Goal: Contribute content: Contribute content

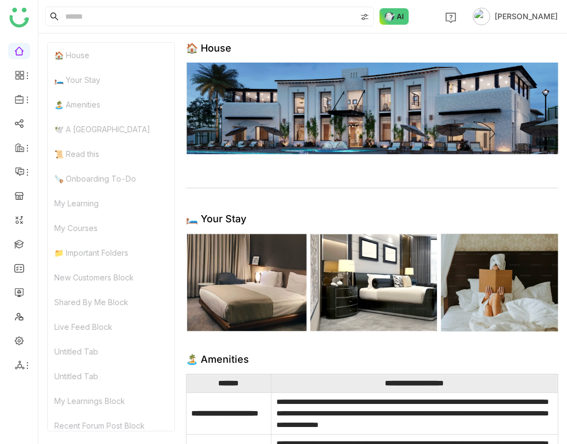
click at [33, 99] on ul at bounding box center [19, 208] width 38 height 346
click at [30, 99] on body "**********" at bounding box center [283, 222] width 567 height 444
click at [64, 160] on link "Library" at bounding box center [76, 163] width 71 height 8
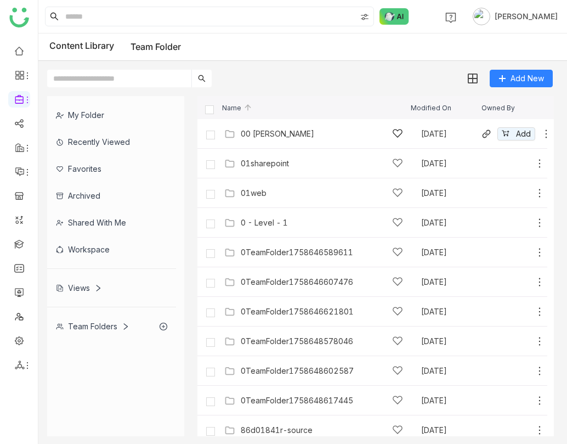
click at [535, 134] on div "Add" at bounding box center [516, 133] width 71 height 13
click at [546, 136] on icon at bounding box center [546, 133] width 11 height 11
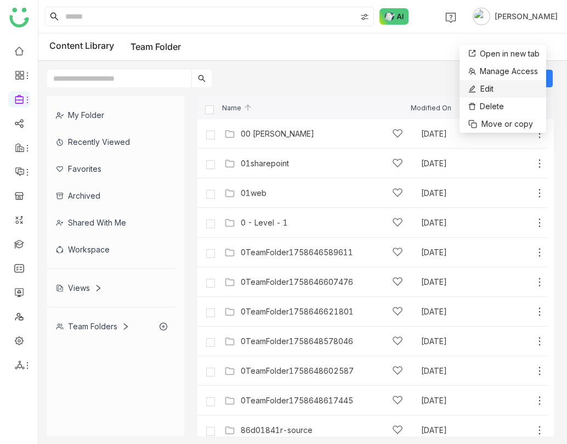
click at [521, 85] on li "Edit" at bounding box center [503, 89] width 87 height 18
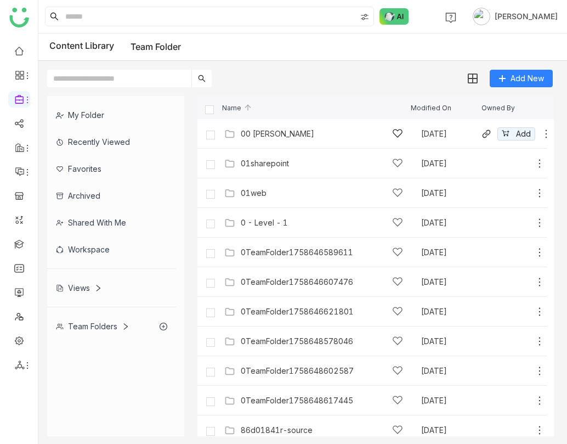
click at [545, 136] on icon at bounding box center [546, 133] width 11 height 11
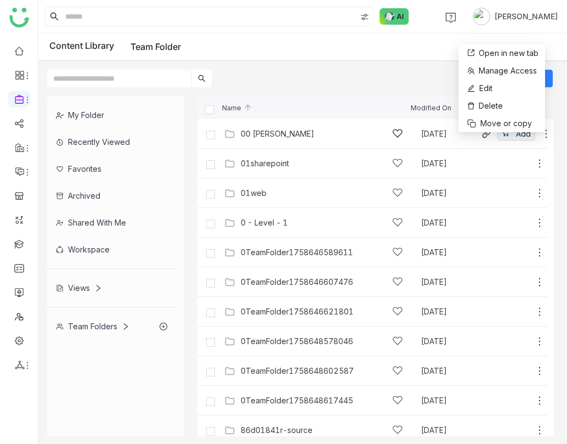
click at [275, 142] on div "00 [PERSON_NAME] [DATE] Add" at bounding box center [373, 134] width 350 height 30
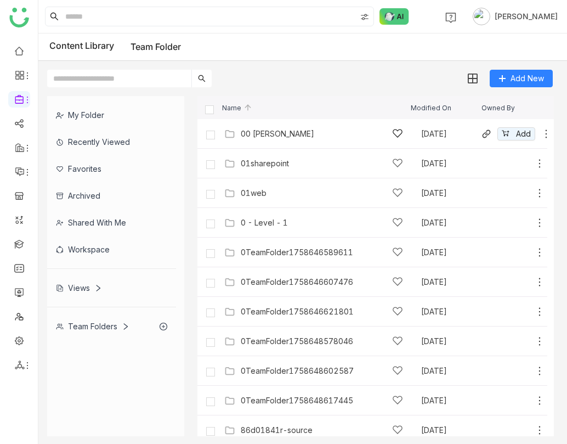
click at [277, 127] on div "00 [PERSON_NAME] [DATE] Add" at bounding box center [384, 133] width 324 height 17
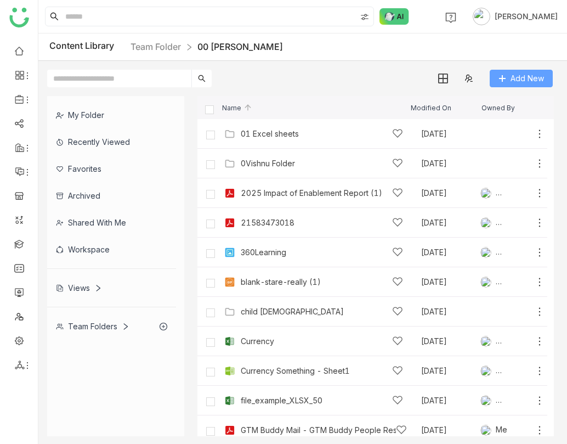
click at [509, 72] on button "Add New" at bounding box center [521, 79] width 63 height 18
click at [354, 79] on div "Add New" at bounding box center [299, 74] width 523 height 26
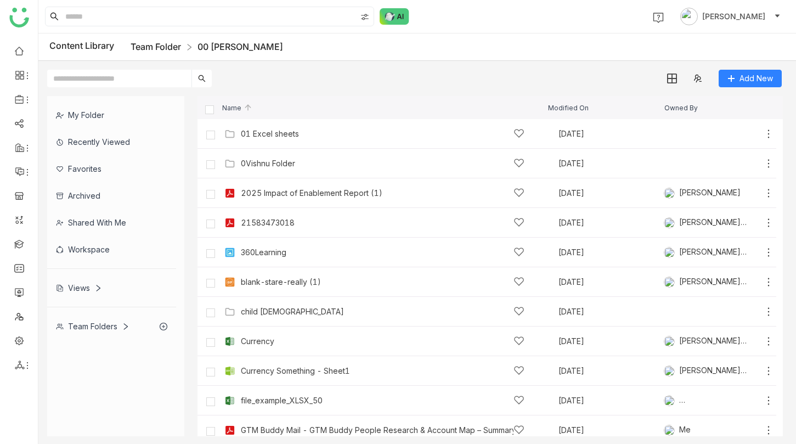
click at [177, 47] on link "Team Folder" at bounding box center [156, 46] width 50 height 11
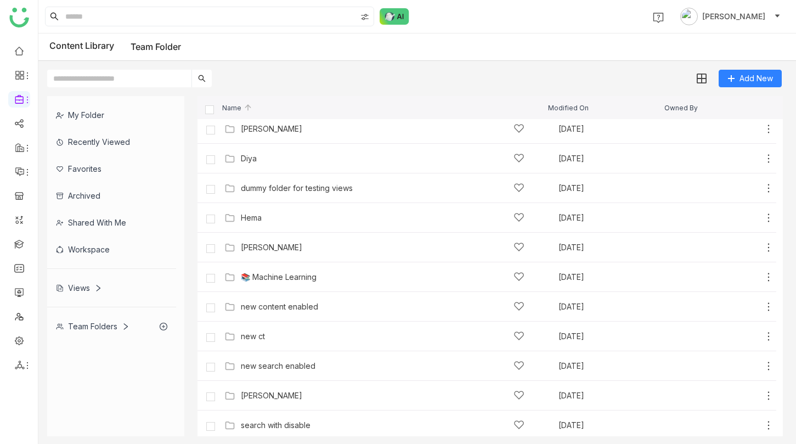
scroll to position [749, 0]
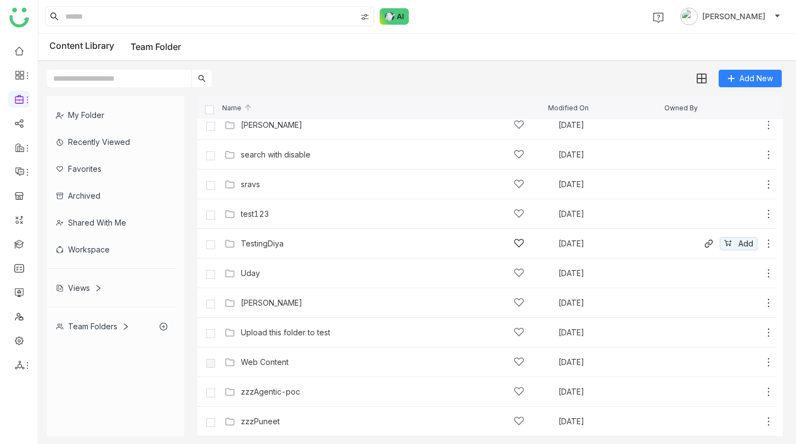
click at [284, 244] on div "TestingDiya" at bounding box center [383, 244] width 284 height 12
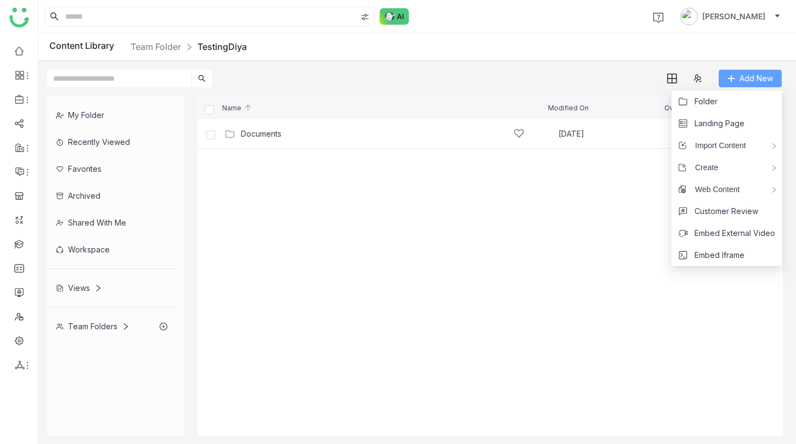
click at [737, 79] on button "Add New" at bounding box center [750, 79] width 63 height 18
click at [734, 119] on span "Landing Page" at bounding box center [720, 123] width 50 height 12
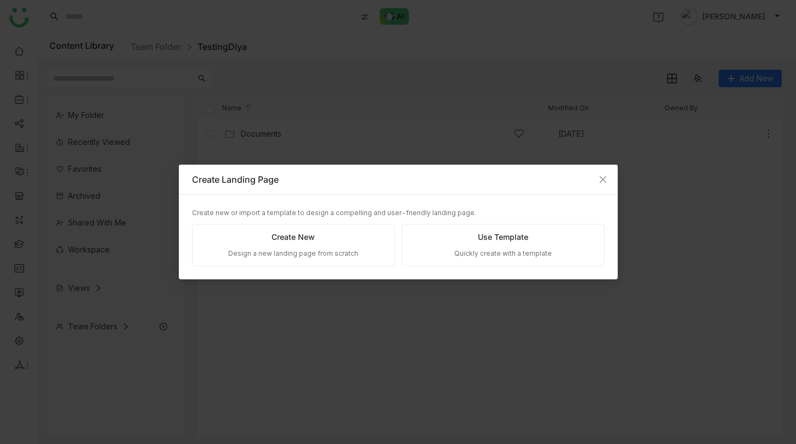
click at [348, 248] on div "Create New Design a new landing page from scratch" at bounding box center [293, 245] width 203 height 42
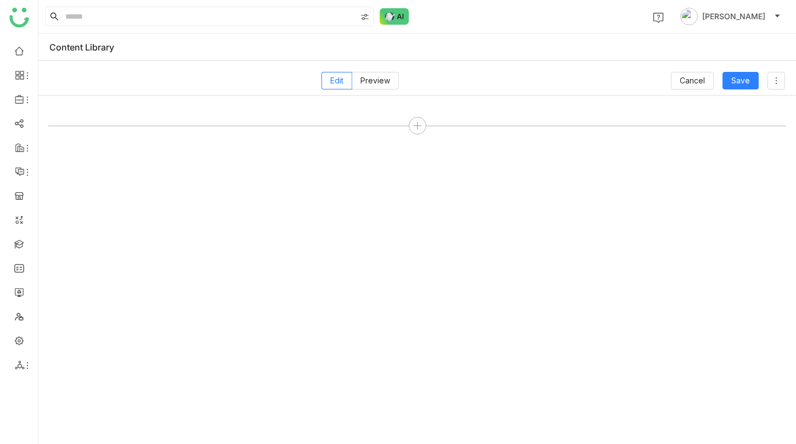
click at [411, 116] on div at bounding box center [417, 272] width 738 height 336
click at [415, 126] on icon at bounding box center [418, 126] width 10 height 10
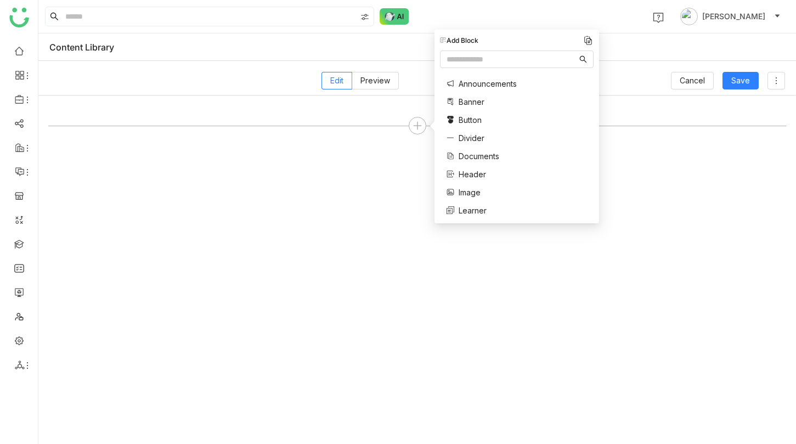
click at [464, 140] on span "Divider" at bounding box center [472, 138] width 26 height 12
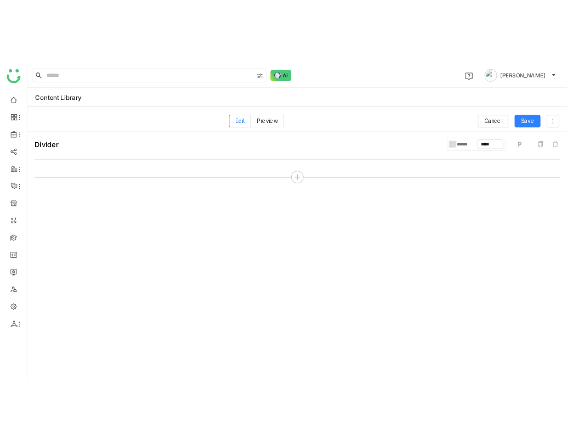
scroll to position [6, 0]
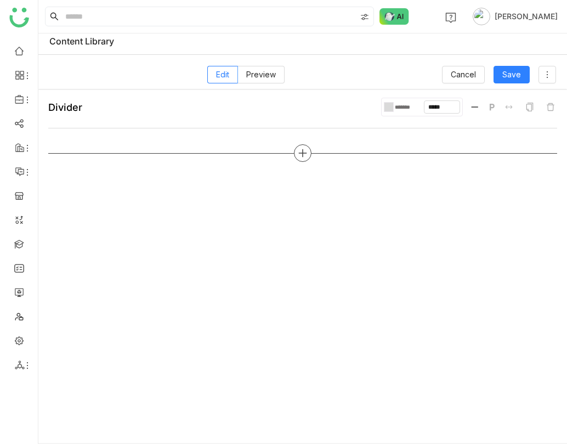
click at [307, 154] on icon at bounding box center [303, 153] width 10 height 10
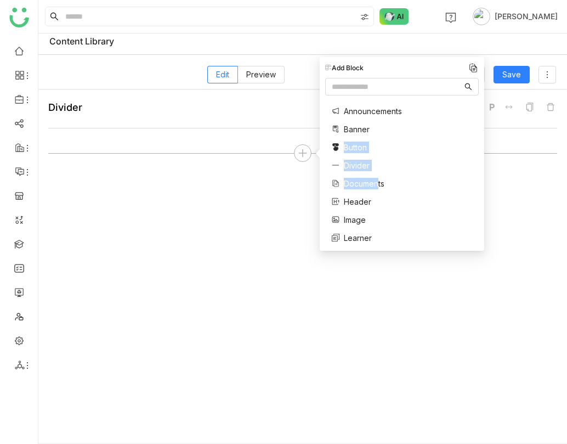
drag, startPoint x: 377, startPoint y: 184, endPoint x: 377, endPoint y: 140, distance: 44.4
click at [377, 140] on div "Announcements Banner Button Divider Documents Header Image Learner My Learning …" at bounding box center [369, 247] width 88 height 295
click at [356, 129] on span "Banner" at bounding box center [357, 129] width 26 height 12
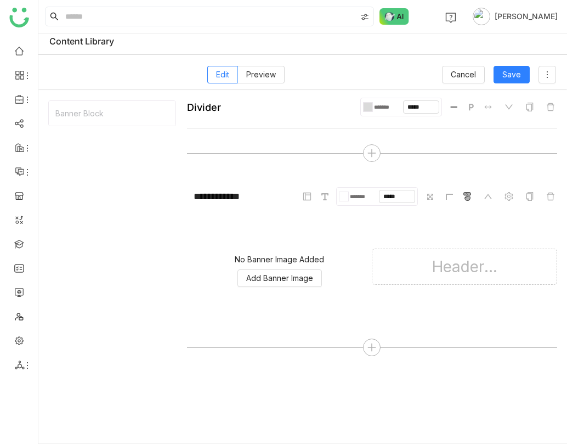
click at [289, 263] on div "No Banner Image Added" at bounding box center [279, 259] width 89 height 9
click at [288, 271] on button "Add Banner Image" at bounding box center [280, 278] width 84 height 18
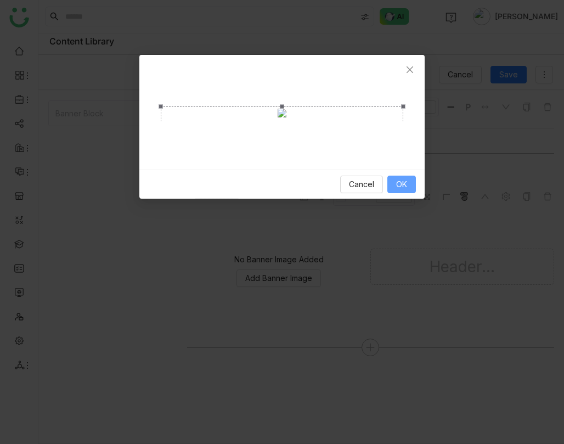
click at [409, 193] on button "OK" at bounding box center [401, 185] width 29 height 18
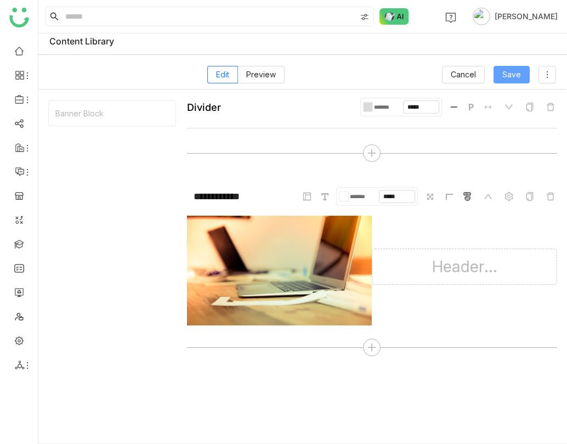
click at [520, 74] on span "Save" at bounding box center [512, 75] width 19 height 12
